Goal: Entertainment & Leisure: Consume media (video, audio)

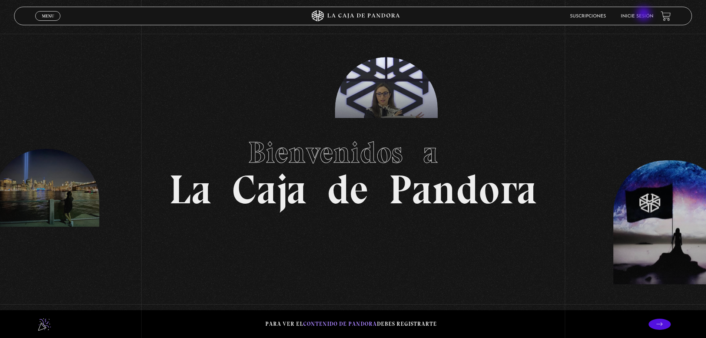
click at [645, 14] on link "Inicie sesión" at bounding box center [637, 16] width 33 height 4
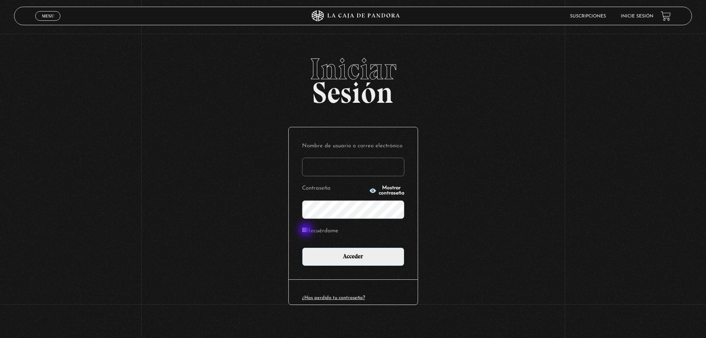
type input "pau.2579@yahoo.com"
click at [307, 230] on input "Recuérdame" at bounding box center [304, 229] width 5 height 5
checkbox input "true"
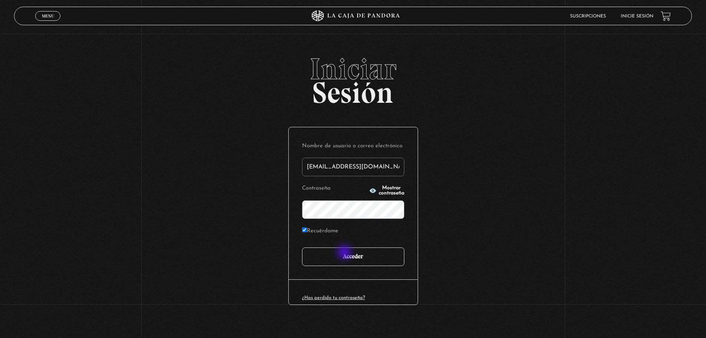
click at [345, 253] on input "Acceder" at bounding box center [353, 256] width 102 height 19
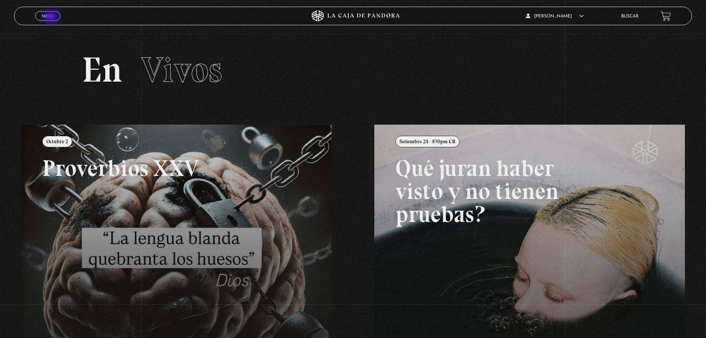
click at [52, 18] on span "Menu" at bounding box center [48, 16] width 12 height 4
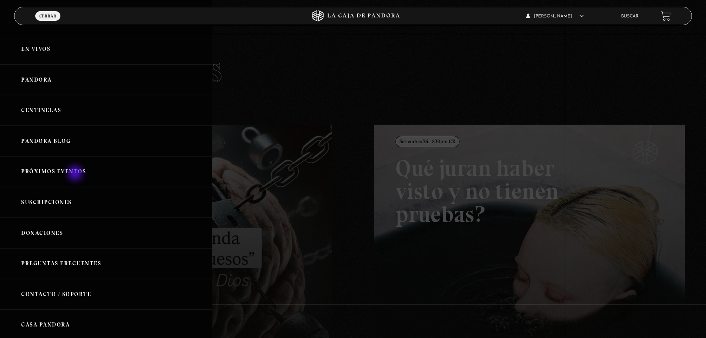
click at [76, 174] on link "Próximos Eventos" at bounding box center [106, 171] width 212 height 31
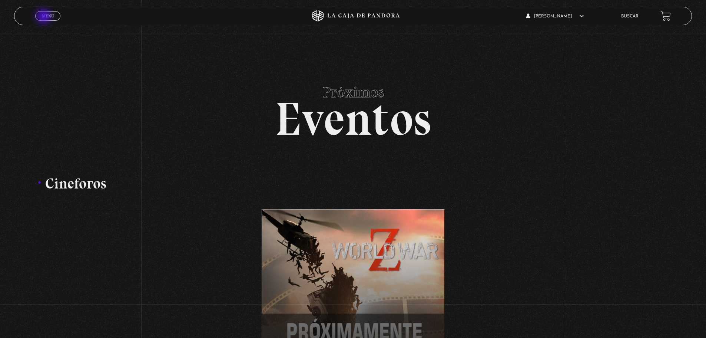
click at [44, 17] on span "Menu" at bounding box center [48, 16] width 12 height 4
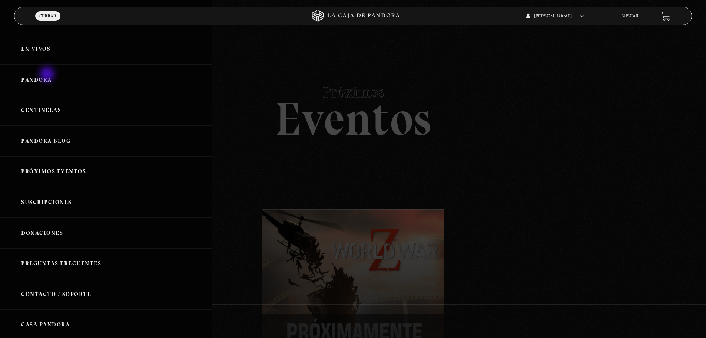
click at [48, 75] on link "Pandora" at bounding box center [106, 80] width 212 height 31
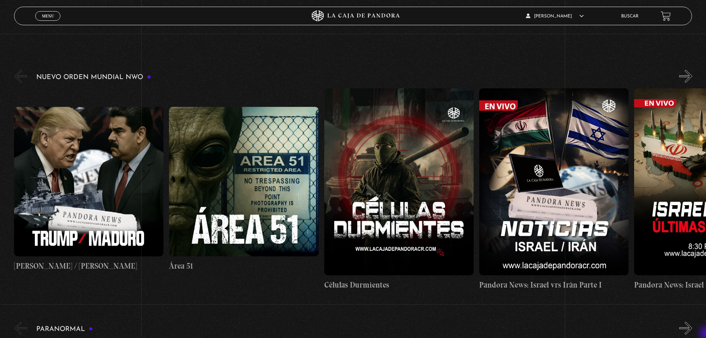
scroll to position [104, 0]
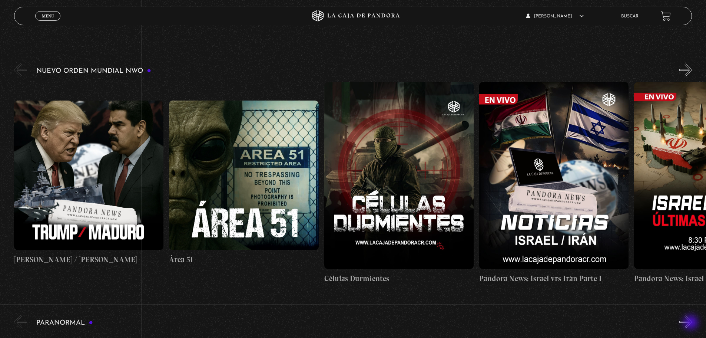
click at [692, 323] on button "»" at bounding box center [686, 321] width 13 height 13
click at [693, 73] on button "»" at bounding box center [686, 69] width 13 height 13
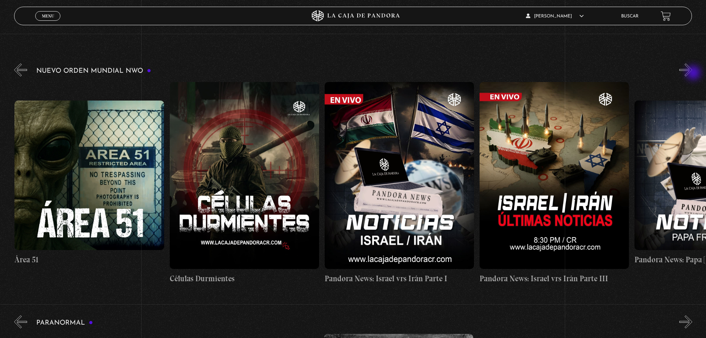
click at [693, 73] on button "»" at bounding box center [686, 69] width 13 height 13
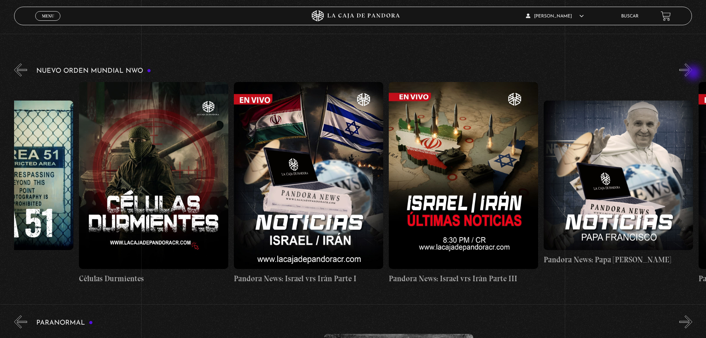
click at [693, 73] on button "»" at bounding box center [686, 69] width 13 height 13
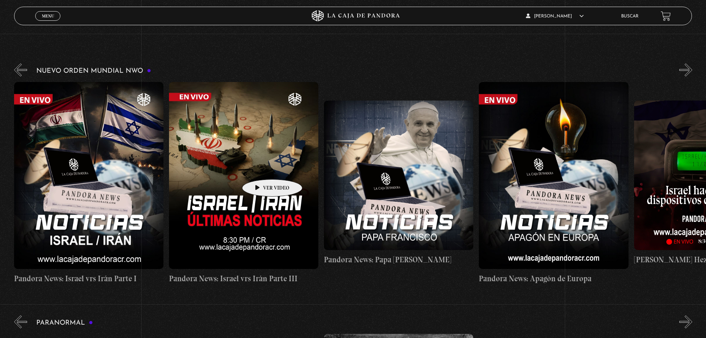
click at [261, 168] on figure at bounding box center [243, 175] width 149 height 187
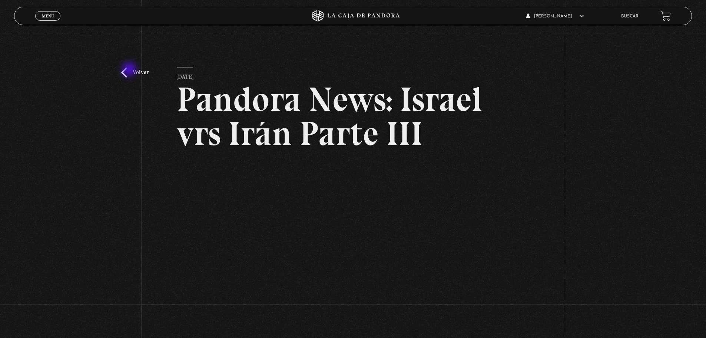
click at [130, 70] on link "Volver" at bounding box center [134, 72] width 27 height 10
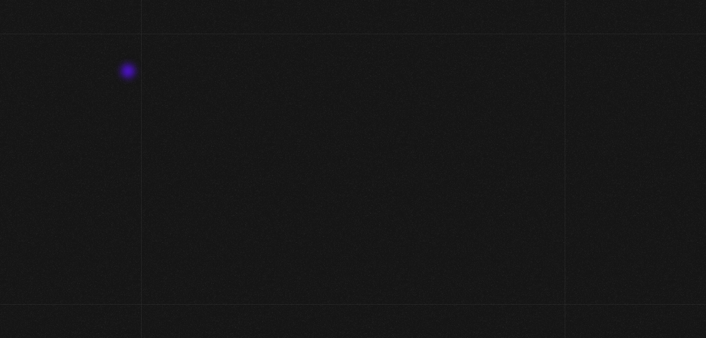
scroll to position [104, 0]
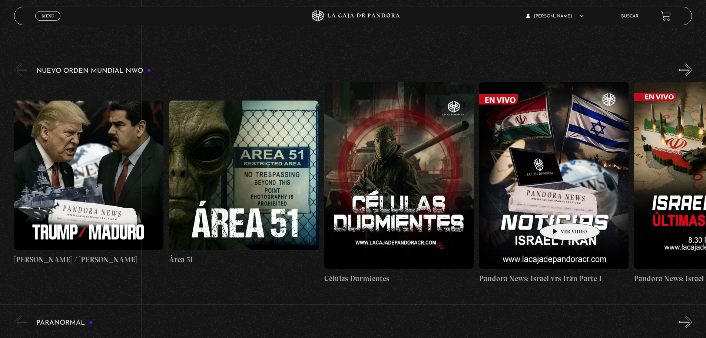
click at [558, 212] on figure at bounding box center [553, 175] width 149 height 187
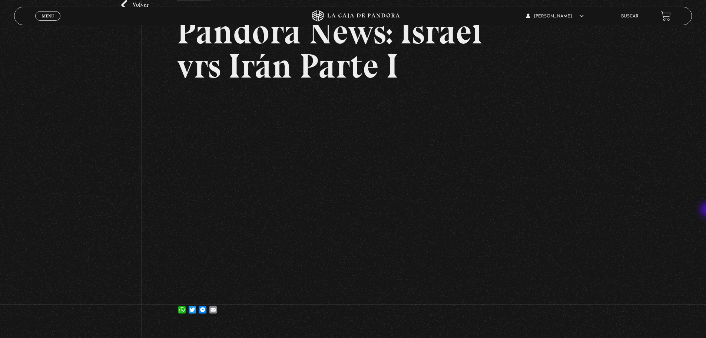
scroll to position [69, 0]
